Goal: Transaction & Acquisition: Purchase product/service

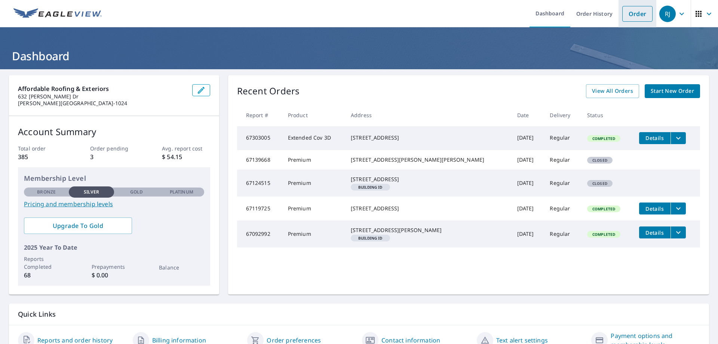
click at [626, 15] on link "Order" at bounding box center [637, 14] width 30 height 16
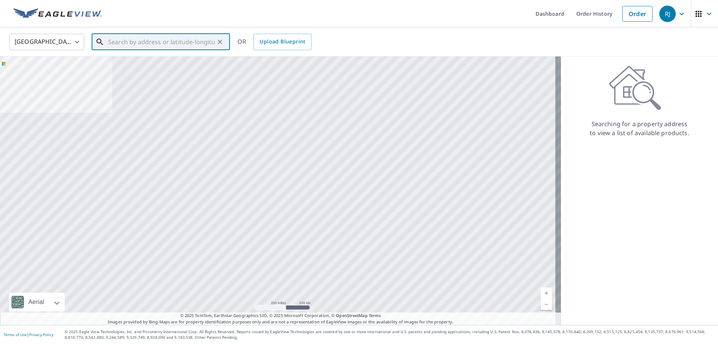
click at [139, 39] on input "text" at bounding box center [161, 41] width 107 height 21
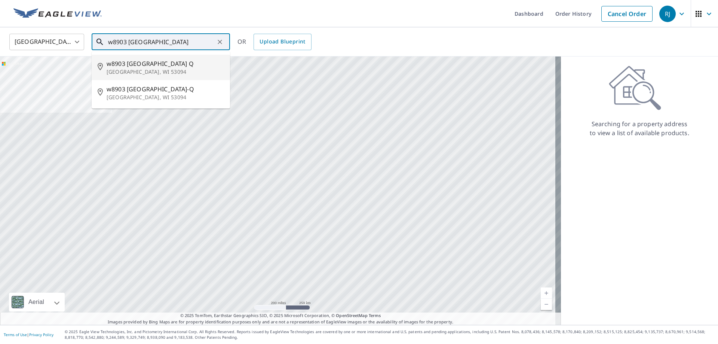
click at [131, 65] on span "w8903 [GEOGRAPHIC_DATA] Q" at bounding box center [165, 63] width 117 height 9
type input "[STREET_ADDRESS]"
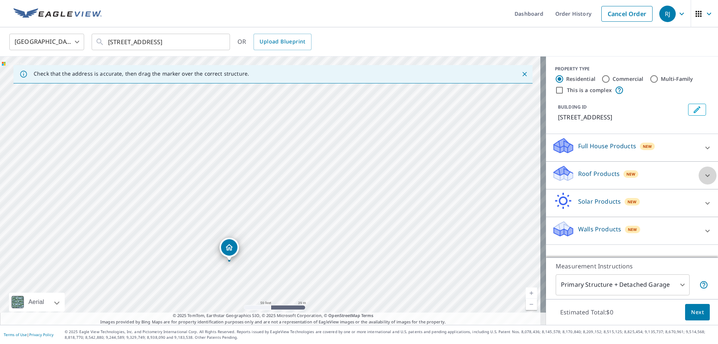
click at [703, 180] on icon at bounding box center [707, 175] width 9 height 9
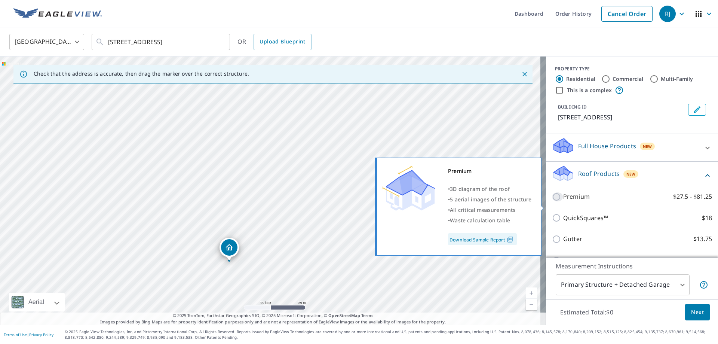
click at [552, 201] on input "Premium $27.5 - $81.25" at bounding box center [557, 196] width 11 height 9
checkbox input "true"
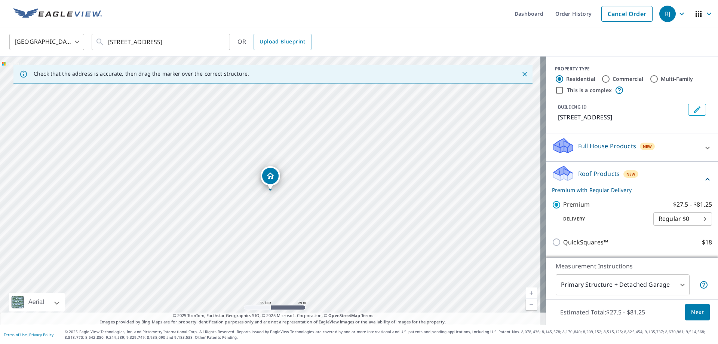
click at [691, 313] on span "Next" at bounding box center [697, 311] width 13 height 9
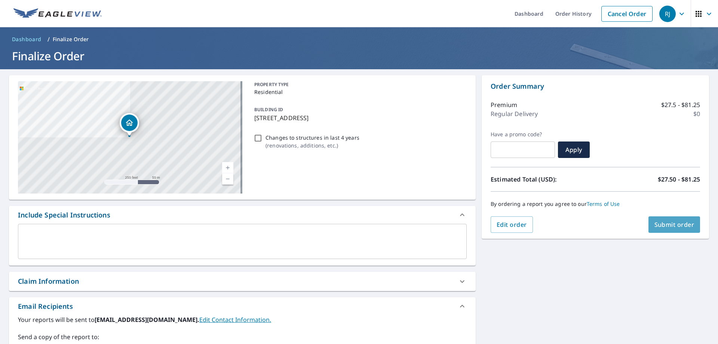
click at [656, 223] on span "Submit order" at bounding box center [674, 224] width 40 height 8
